Goal: Information Seeking & Learning: Learn about a topic

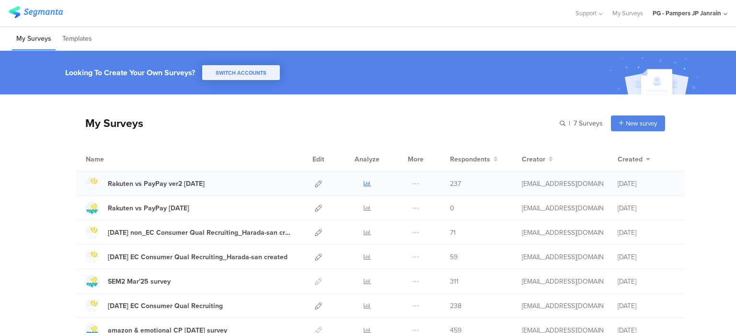
click at [364, 179] on link at bounding box center [366, 183] width 7 height 24
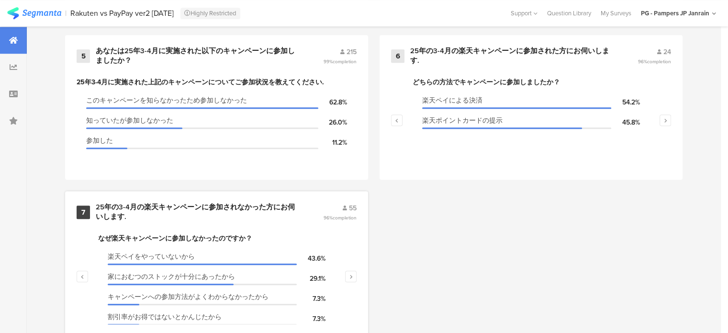
scroll to position [761, 0]
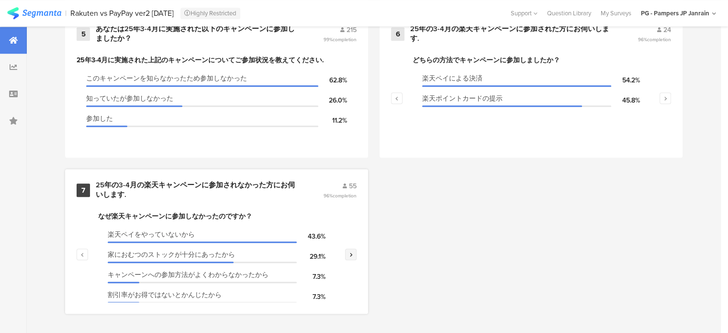
click at [353, 251] on icon "button" at bounding box center [351, 254] width 3 height 6
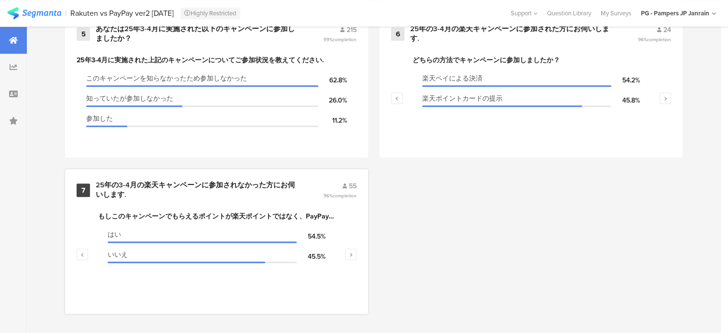
click at [87, 249] on button "button" at bounding box center [82, 254] width 11 height 11
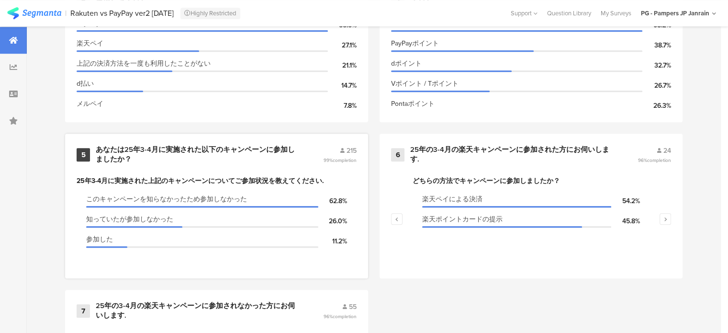
scroll to position [617, 0]
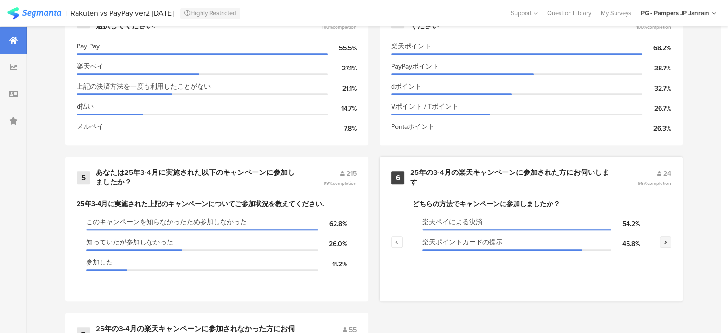
click at [668, 242] on icon "button" at bounding box center [665, 242] width 3 height 6
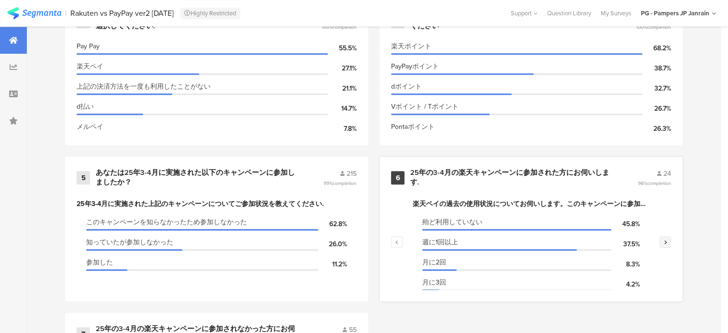
click at [671, 242] on button "button" at bounding box center [665, 241] width 11 height 11
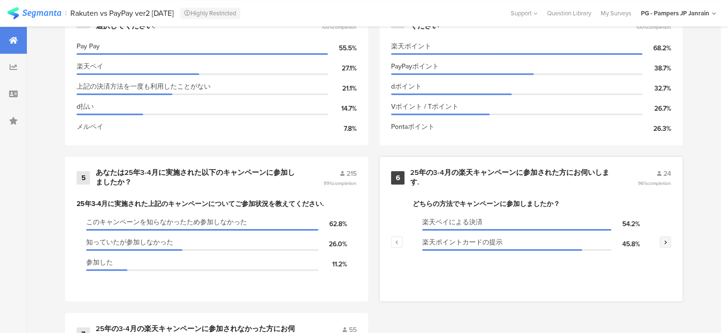
click at [668, 242] on icon "button" at bounding box center [665, 242] width 3 height 6
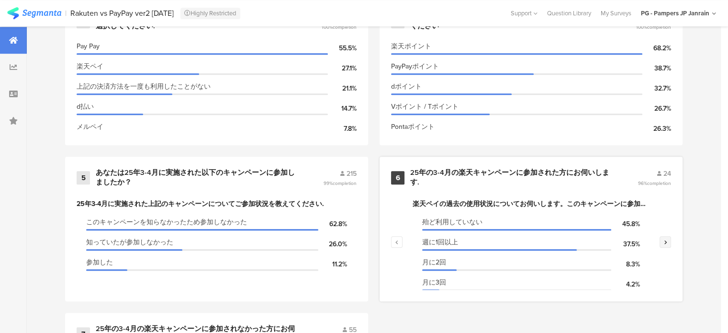
click at [668, 242] on icon "button" at bounding box center [665, 242] width 3 height 6
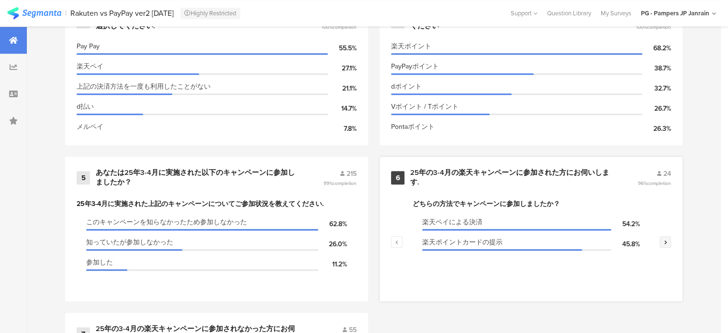
click at [668, 242] on icon "button" at bounding box center [665, 242] width 3 height 6
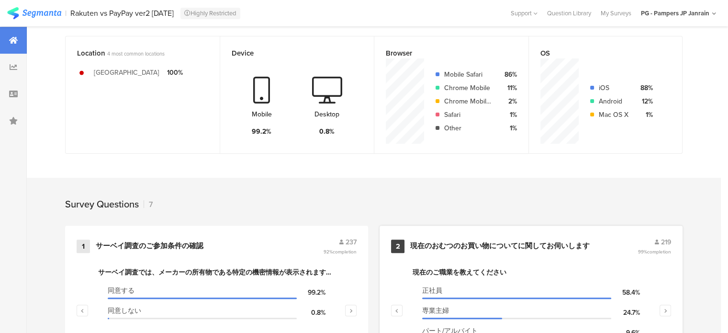
scroll to position [234, 0]
